Goal: Navigation & Orientation: Find specific page/section

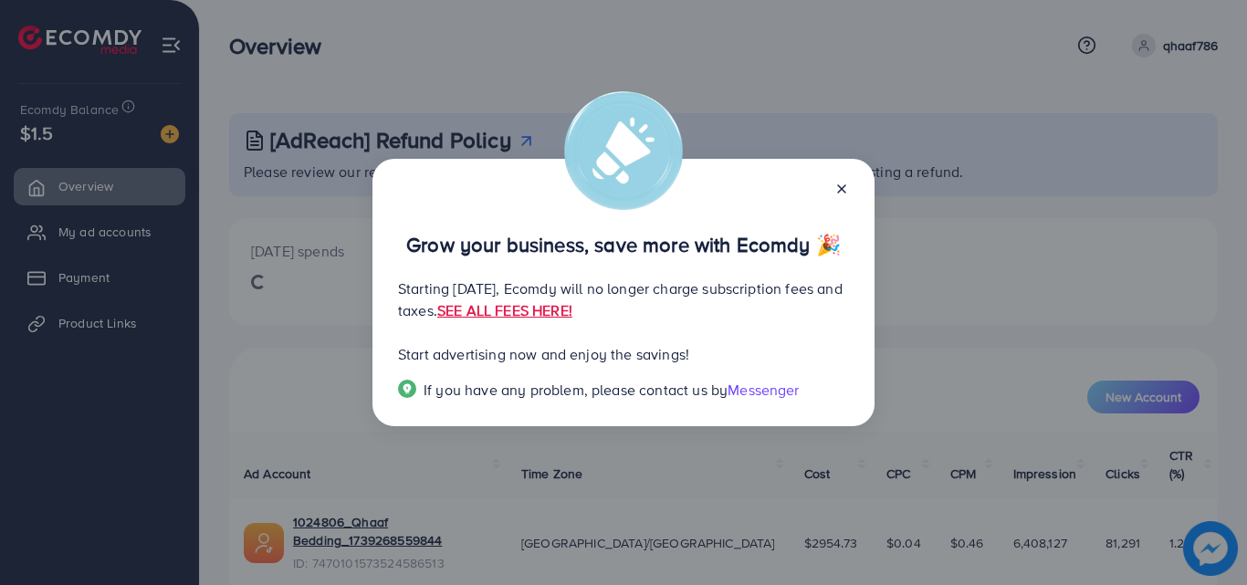
click at [845, 190] on icon at bounding box center [841, 189] width 15 height 15
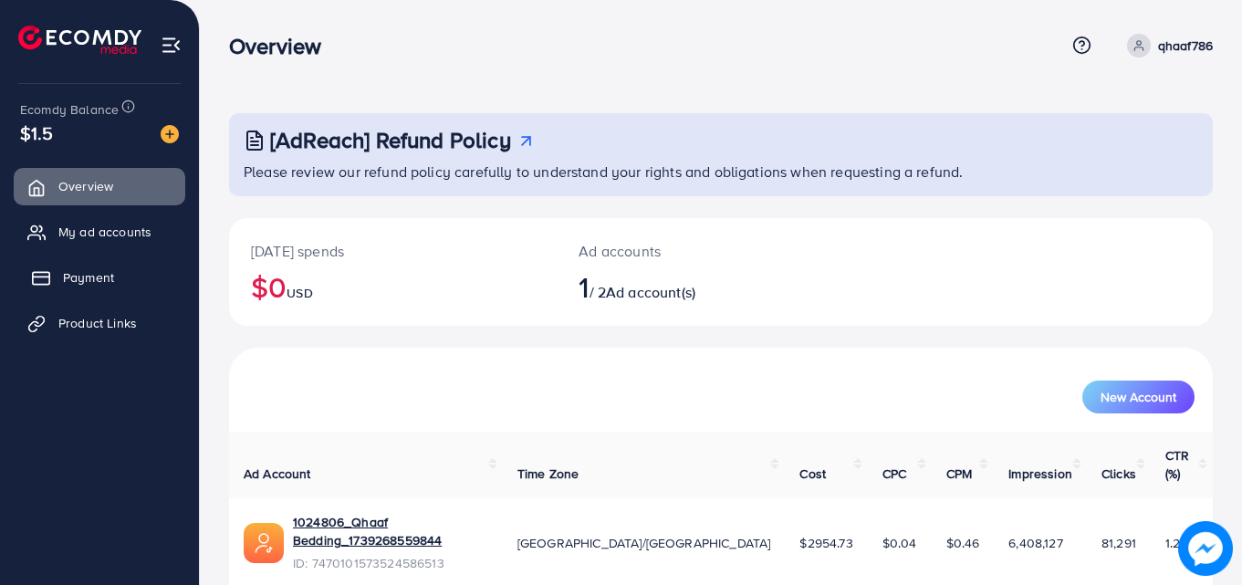
click at [114, 272] on link "Payment" at bounding box center [100, 277] width 172 height 37
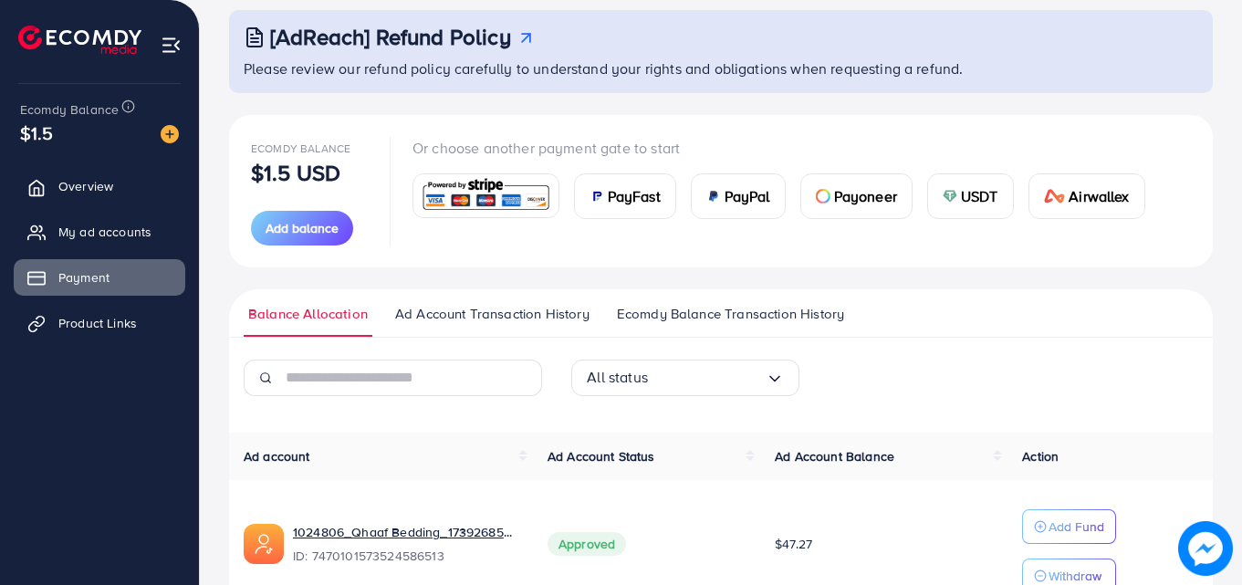
scroll to position [204, 0]
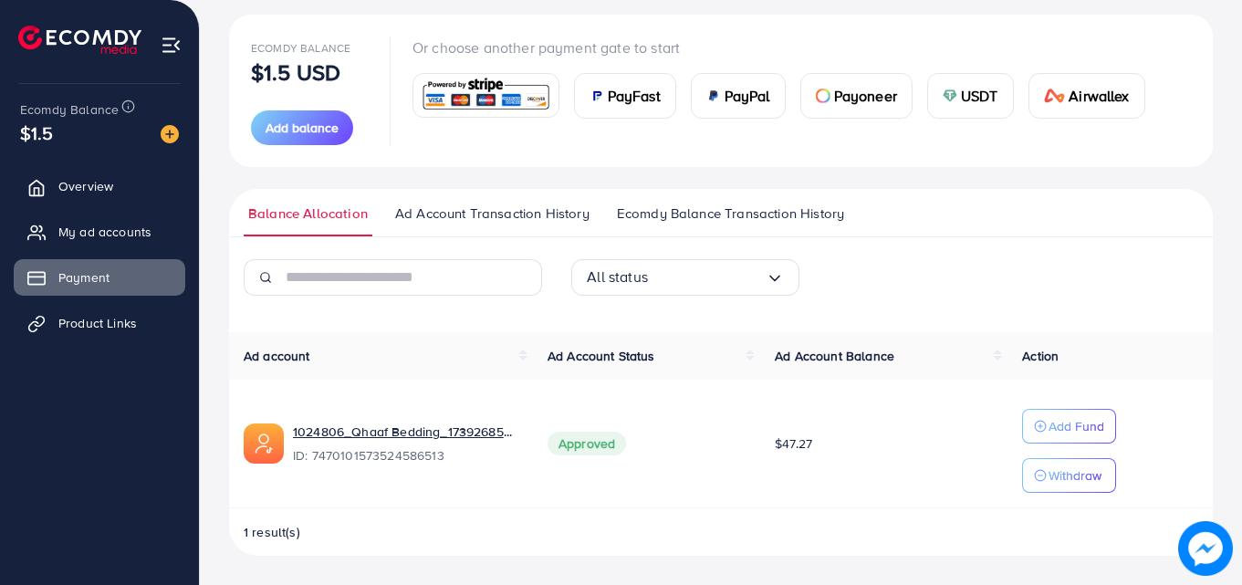
click at [519, 219] on span "Ad Account Transaction History" at bounding box center [492, 214] width 194 height 20
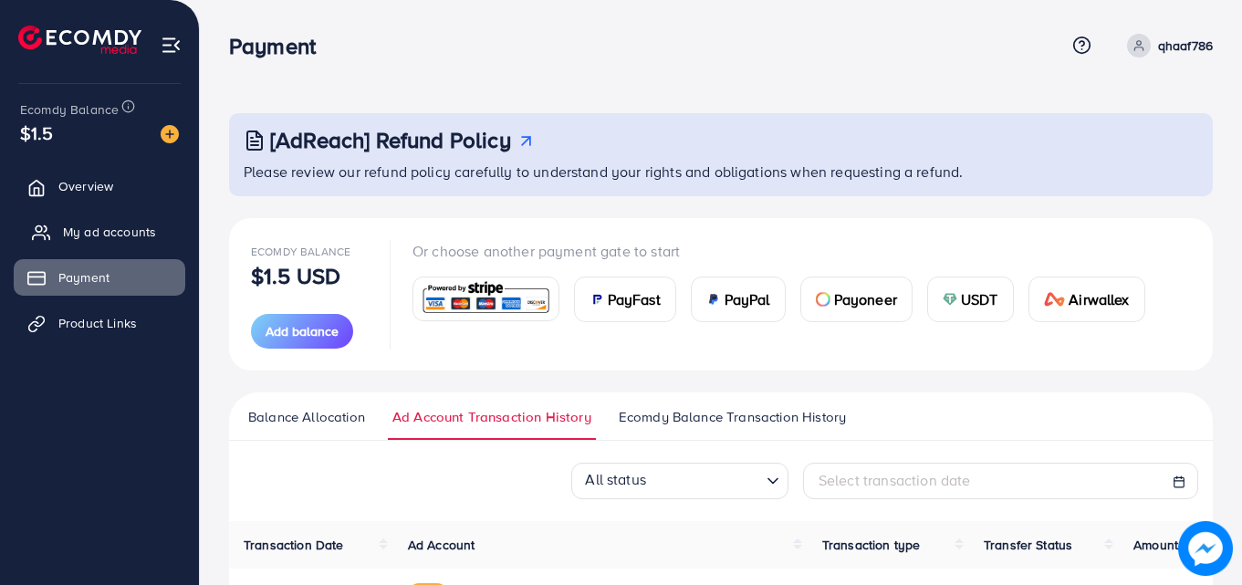
click at [111, 222] on link "My ad accounts" at bounding box center [100, 232] width 172 height 37
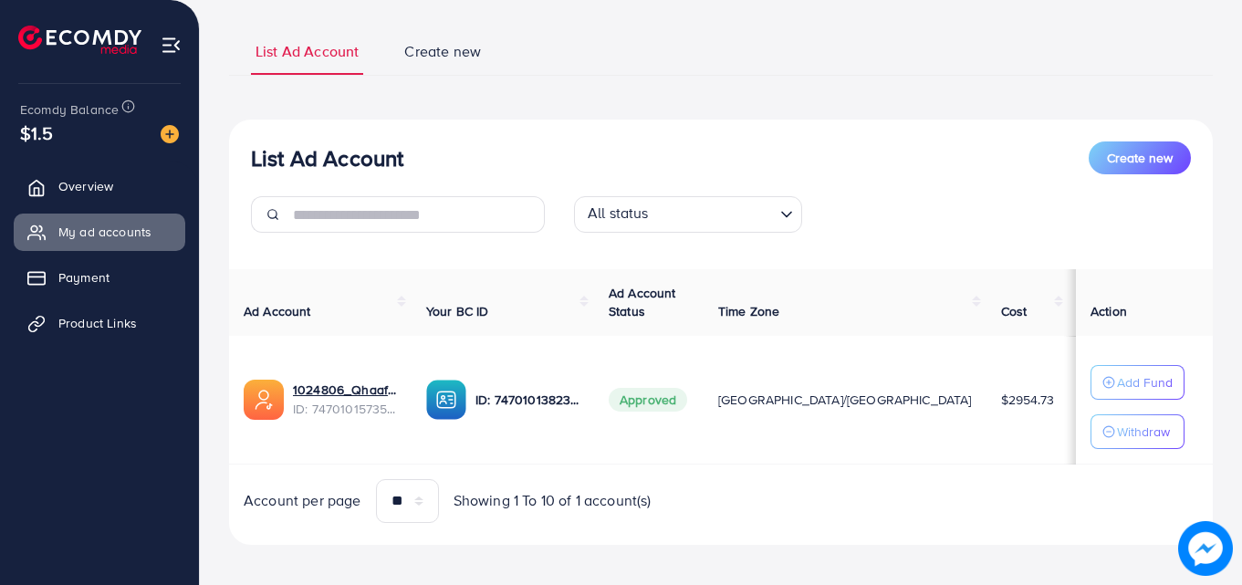
scroll to position [120, 0]
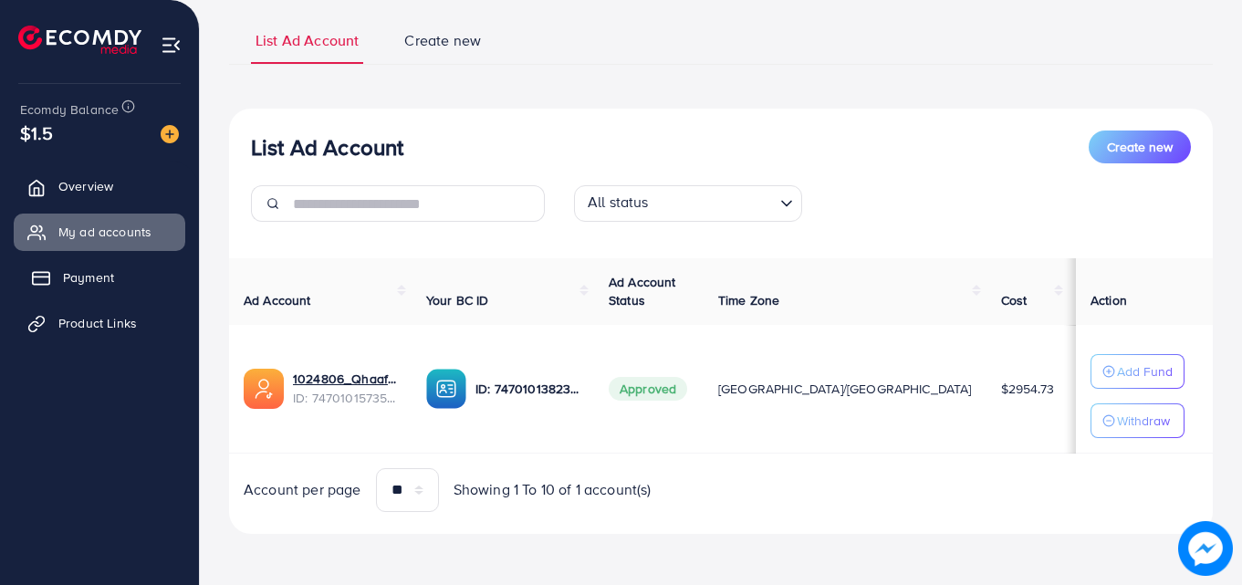
click at [105, 280] on span "Payment" at bounding box center [88, 277] width 51 height 18
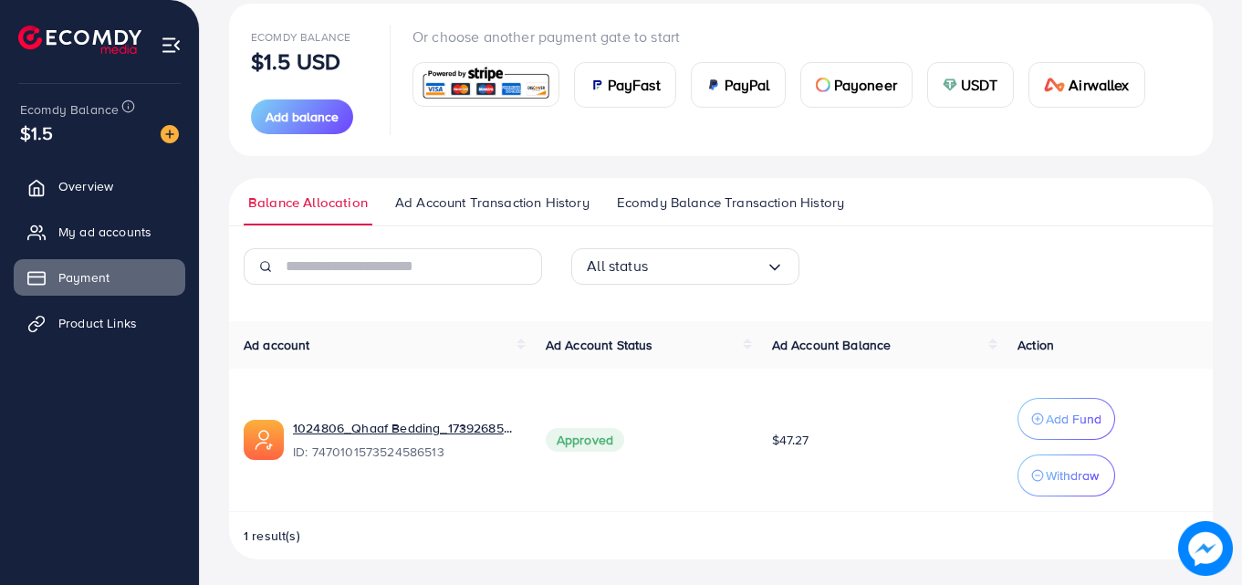
scroll to position [218, 0]
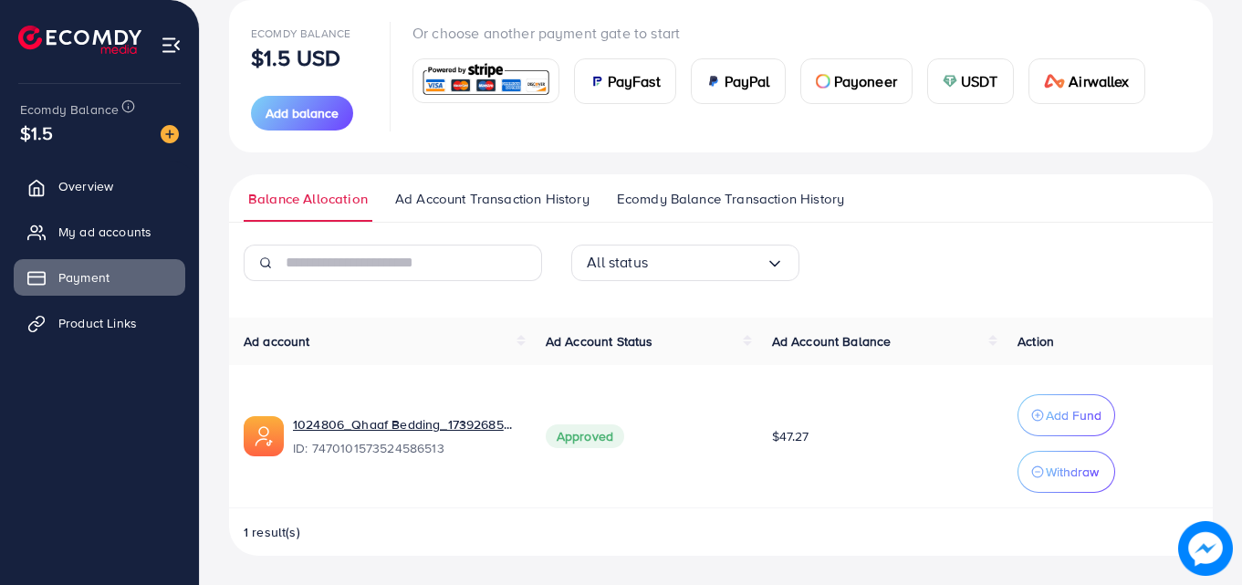
click at [527, 204] on span "Ad Account Transaction History" at bounding box center [492, 199] width 194 height 20
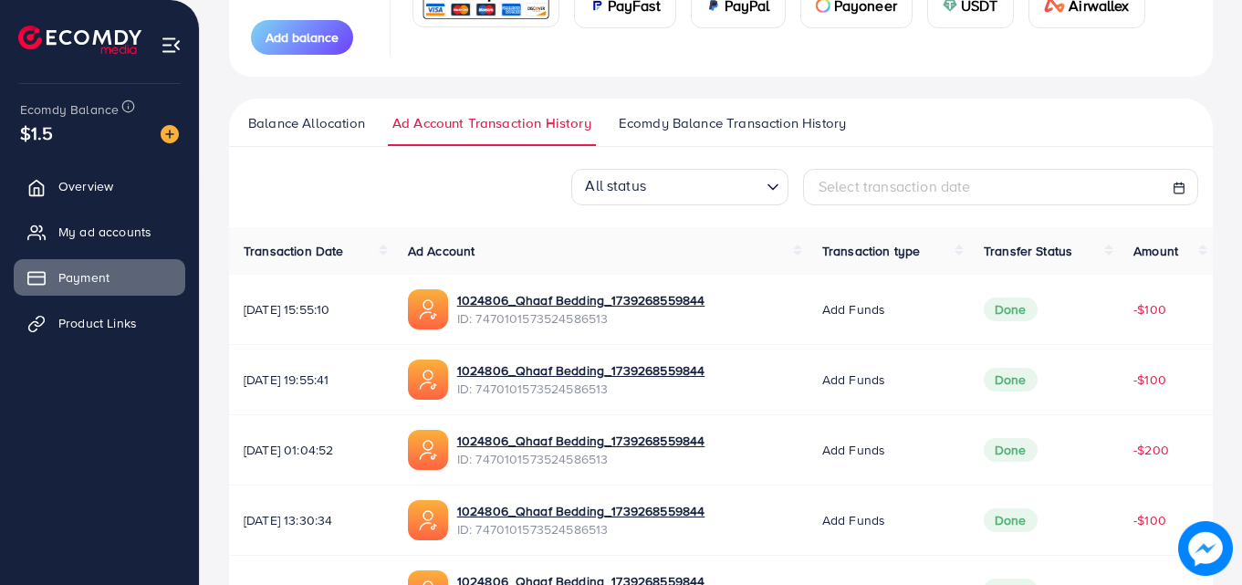
scroll to position [365, 0]
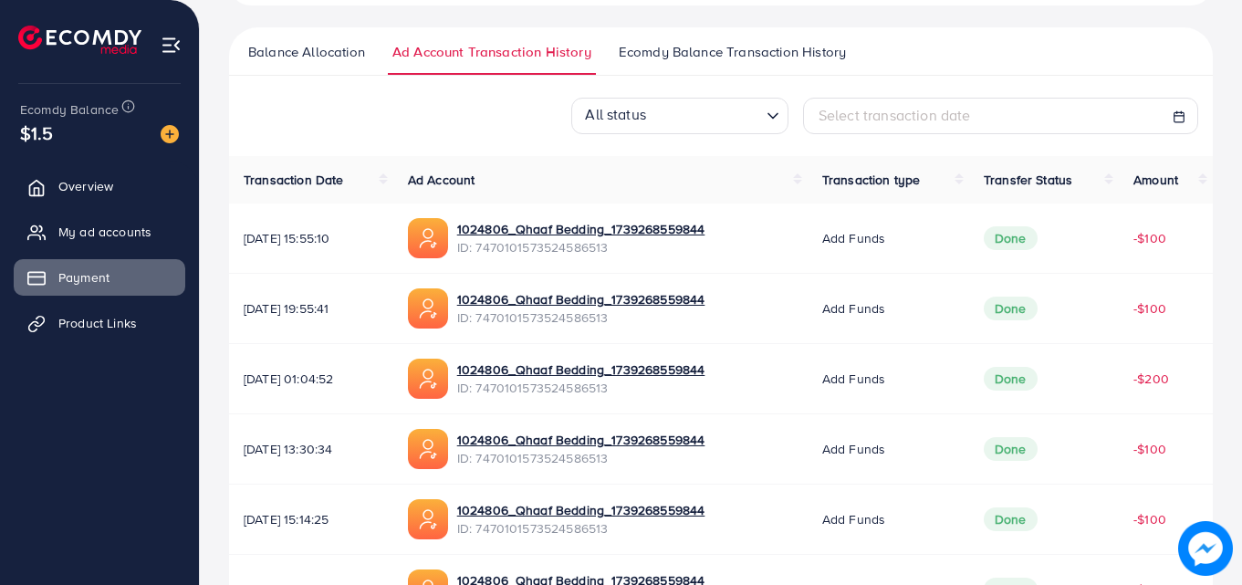
click at [737, 61] on span "Ecomdy Balance Transaction History" at bounding box center [732, 52] width 227 height 20
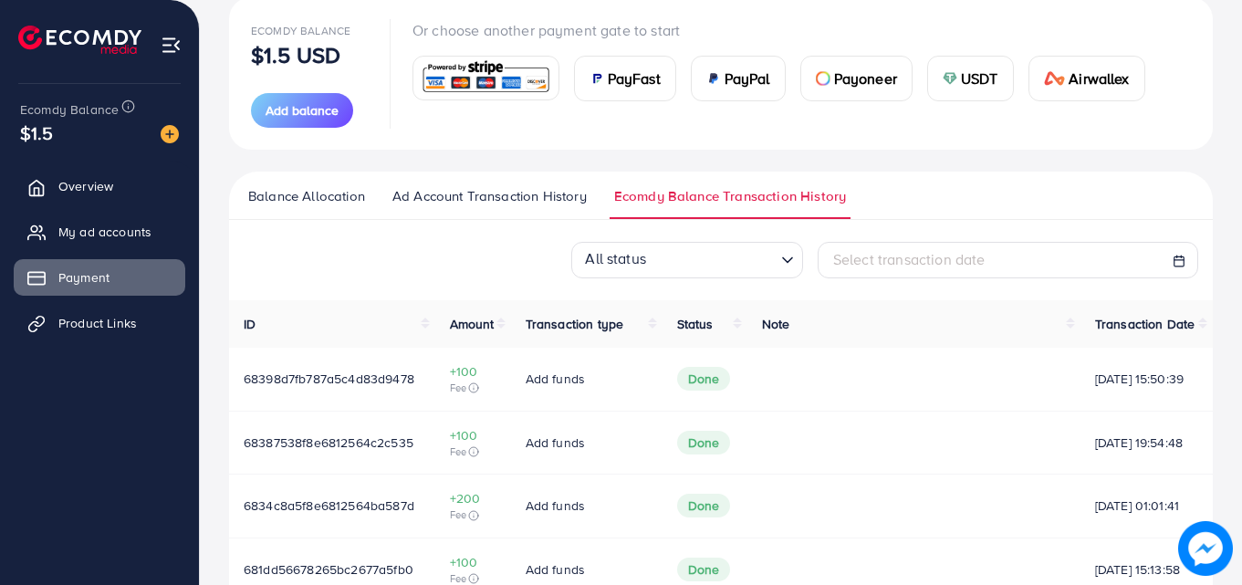
scroll to position [456, 0]
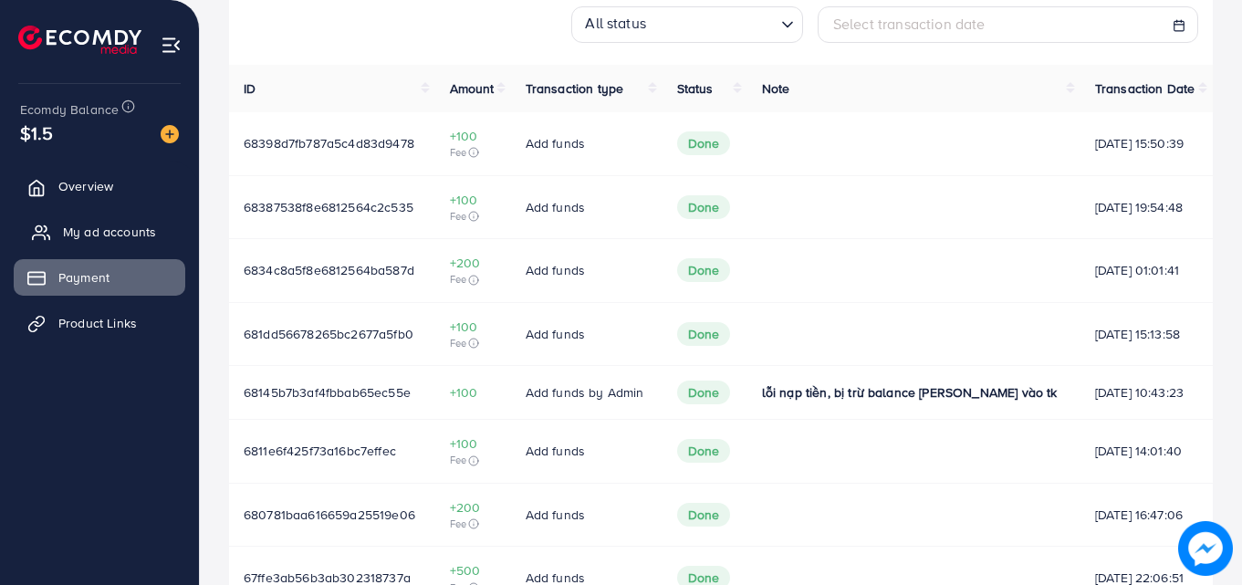
click at [84, 236] on span "My ad accounts" at bounding box center [109, 232] width 93 height 18
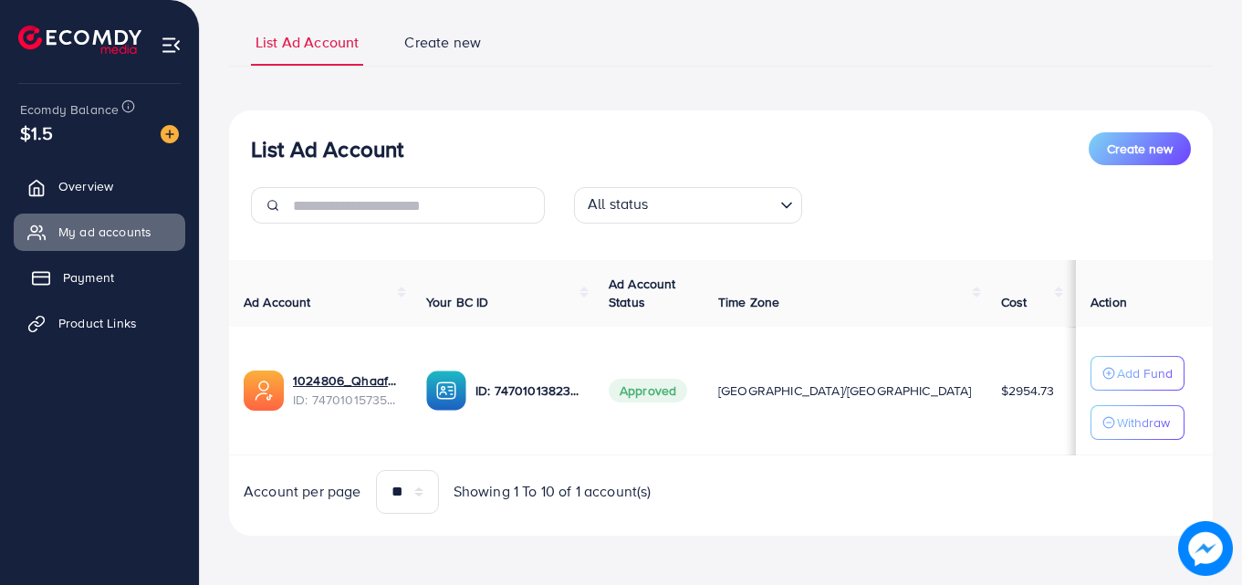
scroll to position [120, 0]
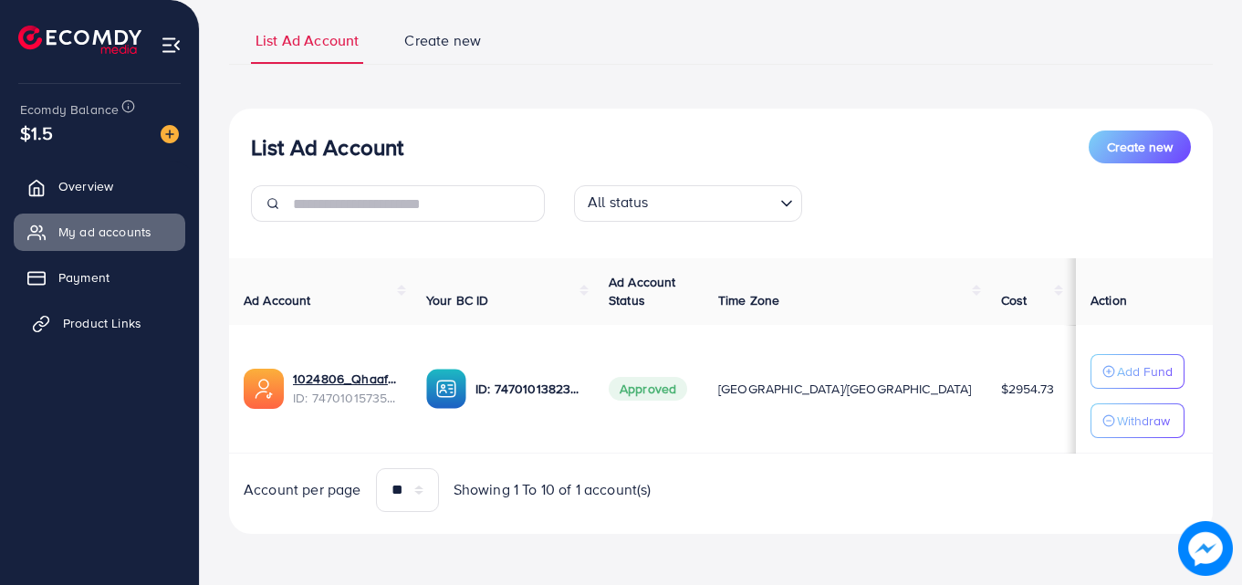
click at [88, 324] on span "Product Links" at bounding box center [102, 323] width 79 height 18
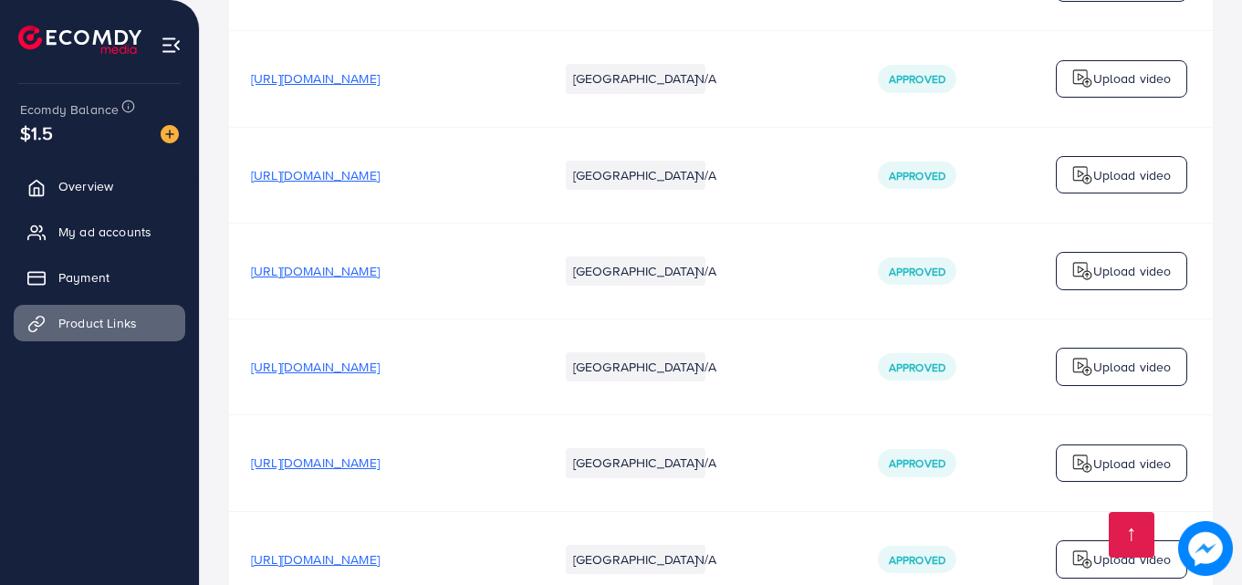
scroll to position [3421, 0]
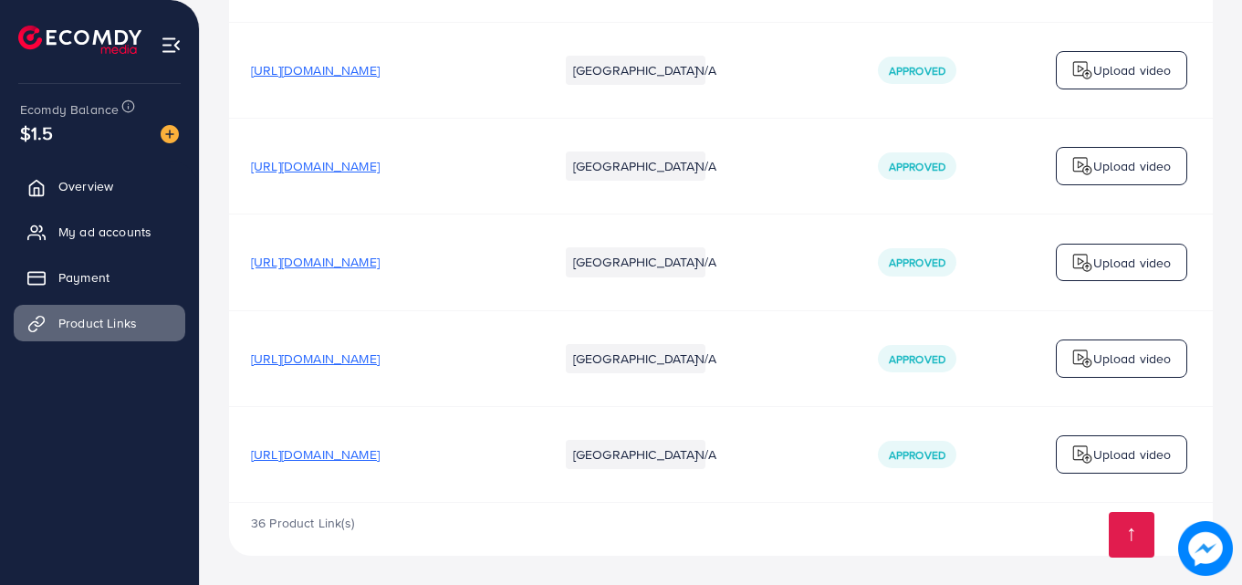
click at [380, 448] on span "[URL][DOMAIN_NAME]" at bounding box center [315, 454] width 129 height 18
click at [380, 362] on div "[URL][DOMAIN_NAME]" at bounding box center [315, 359] width 129 height 18
click at [380, 350] on span "[URL][DOMAIN_NAME]" at bounding box center [315, 359] width 129 height 18
